Goal: Check status: Check status

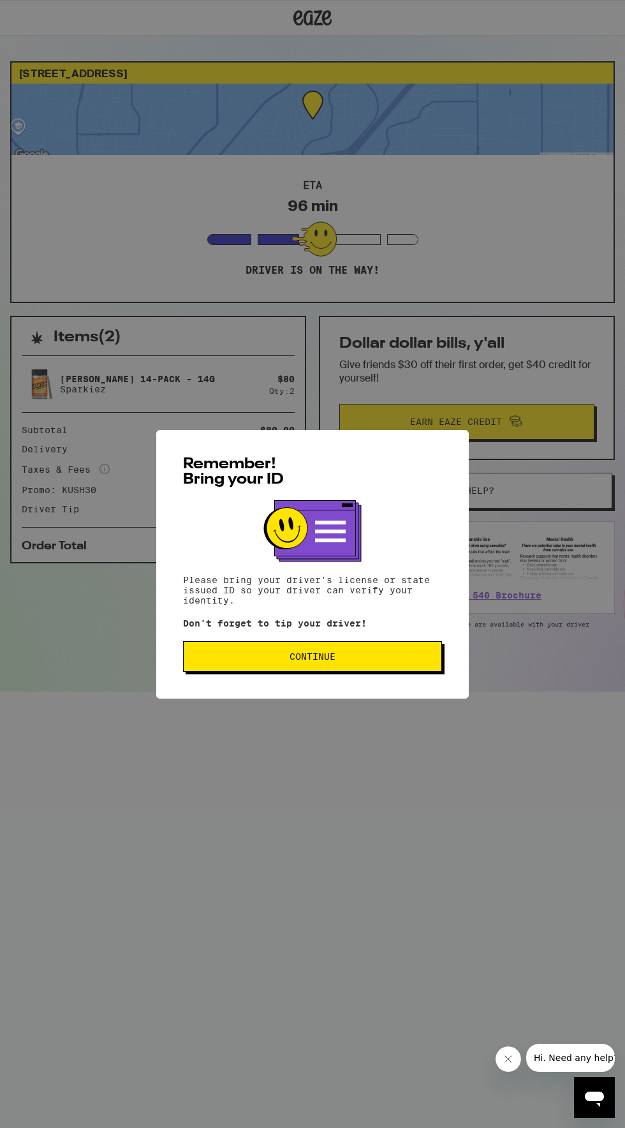
click at [255, 658] on span "Continue" at bounding box center [312, 656] width 237 height 9
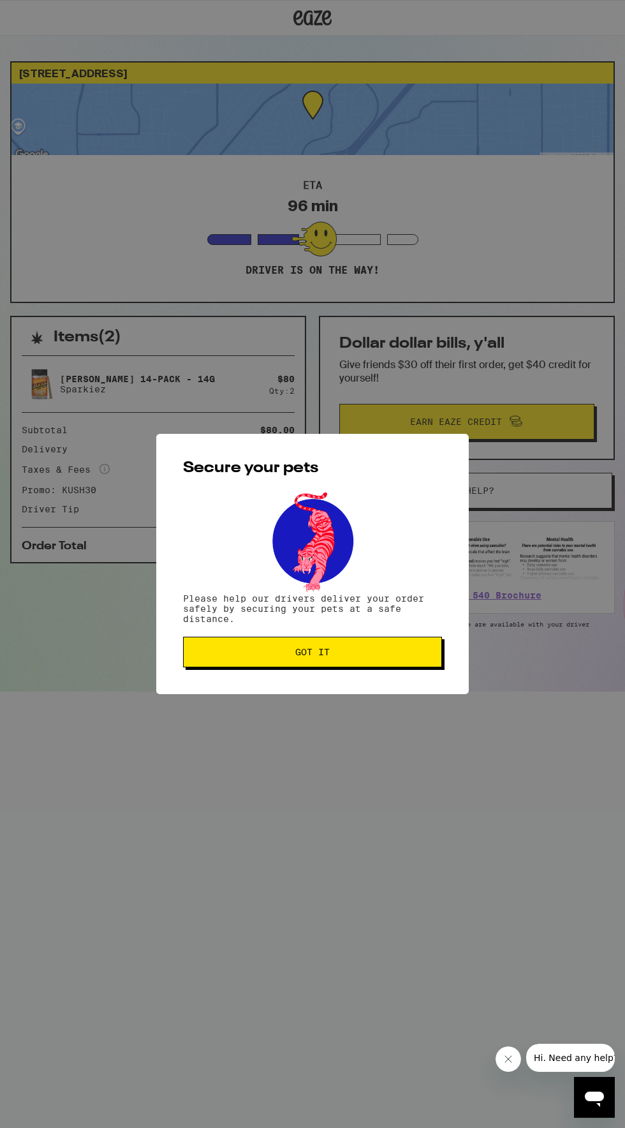
click at [235, 656] on span "Got it" at bounding box center [312, 652] width 237 height 9
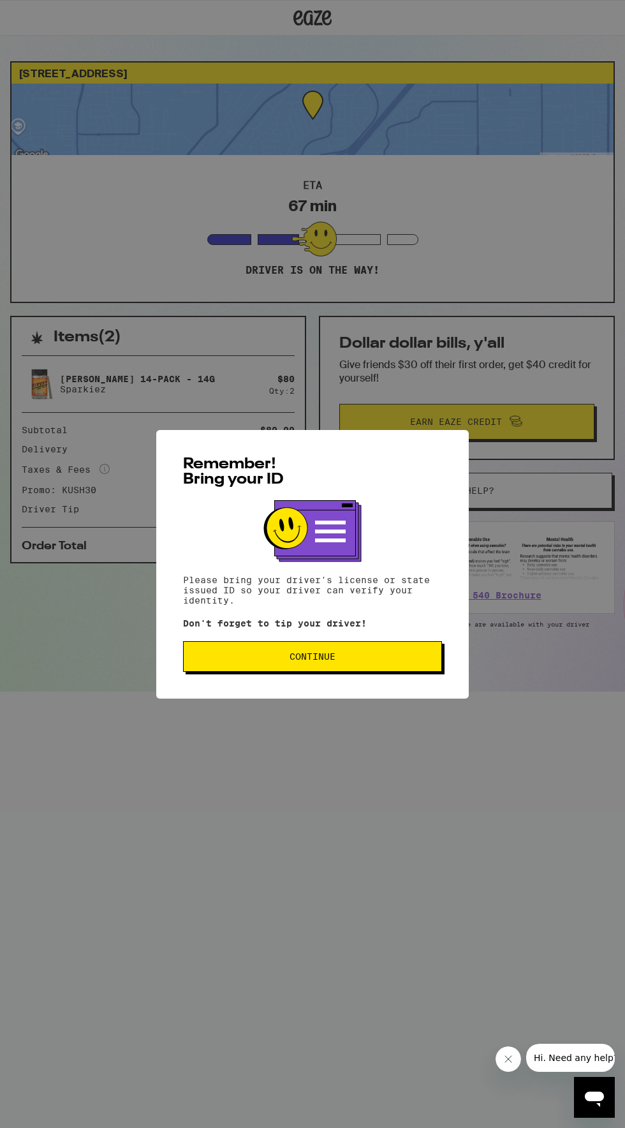
click at [378, 660] on span "Continue" at bounding box center [312, 656] width 237 height 9
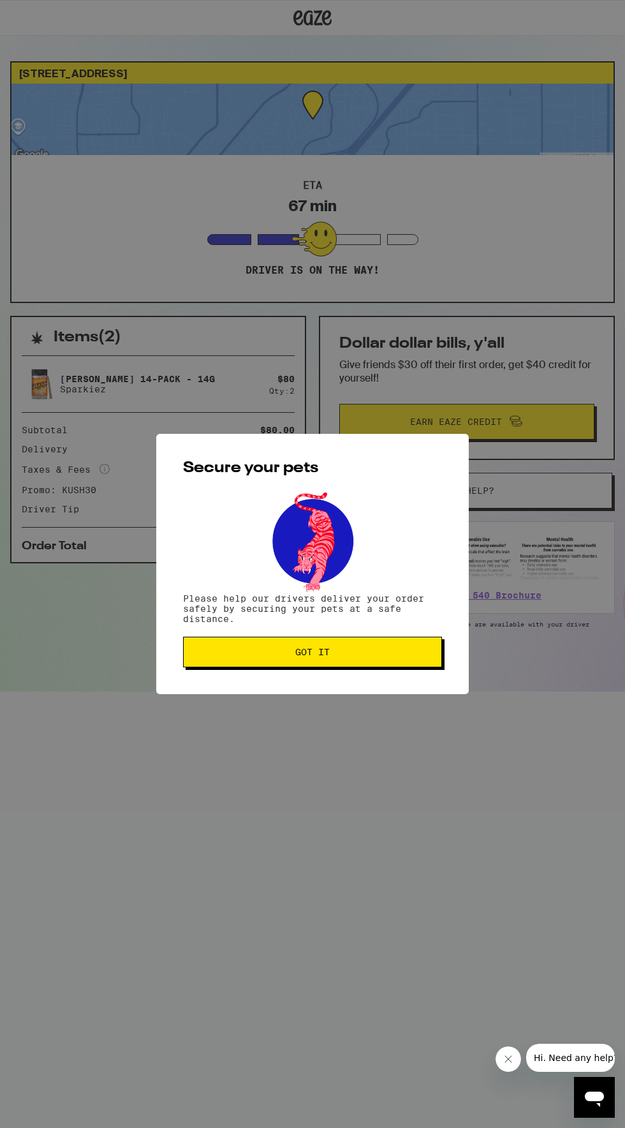
click at [385, 655] on span "Got it" at bounding box center [312, 652] width 237 height 9
